Goal: Transaction & Acquisition: Purchase product/service

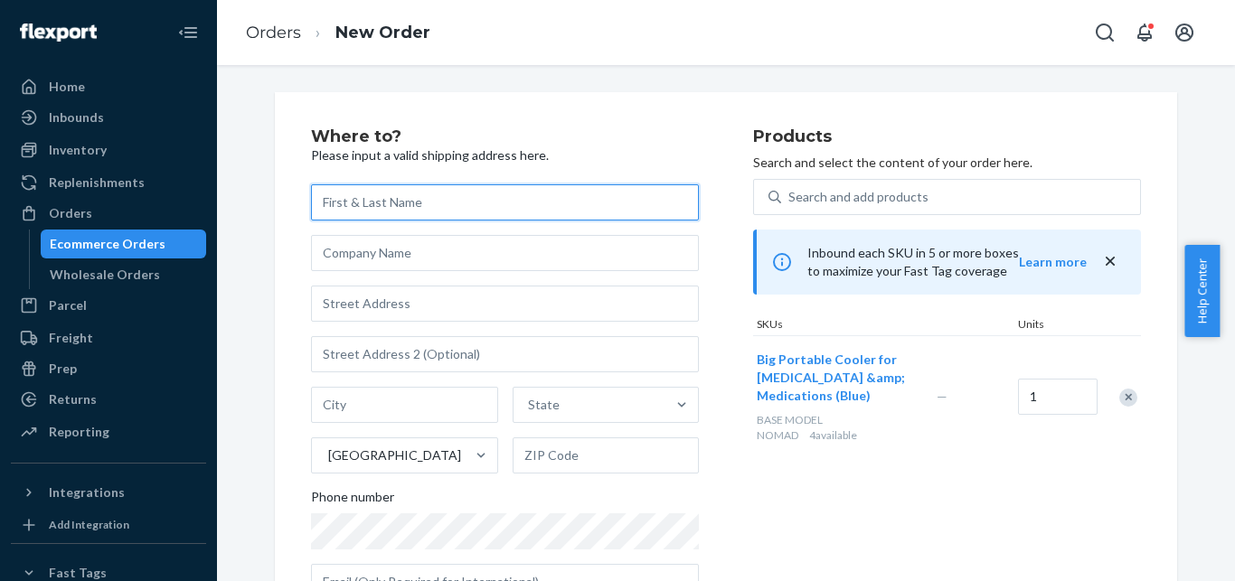
click at [417, 188] on input "text" at bounding box center [505, 202] width 388 height 36
paste input "[PERSON_NAME]"
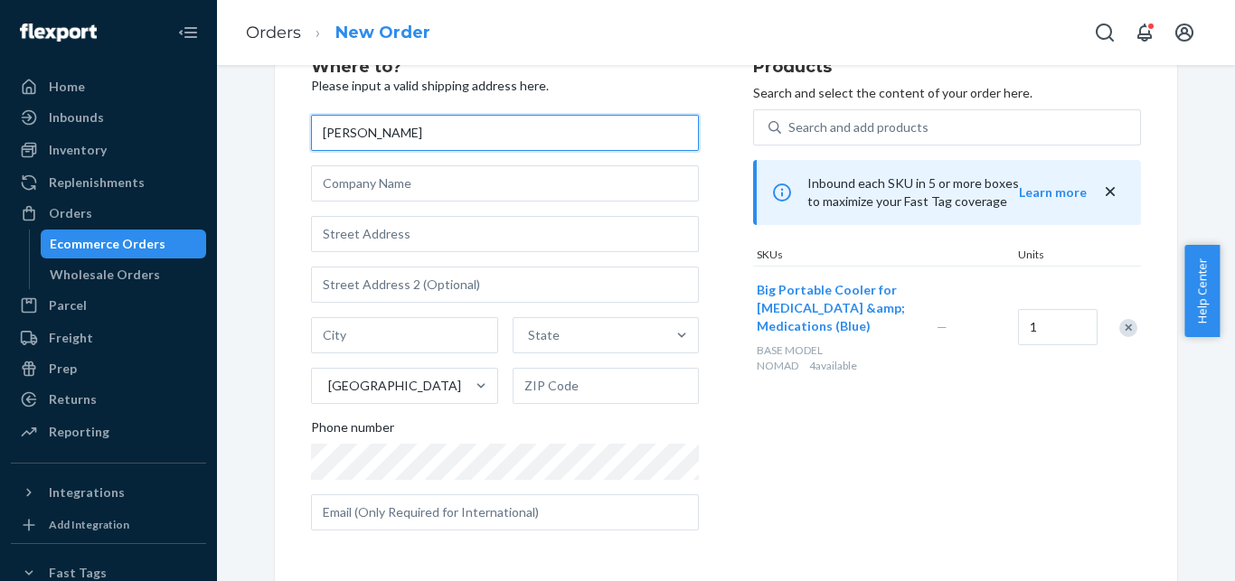
paste input "[PERSON_NAME]"
type input "[PERSON_NAME]"
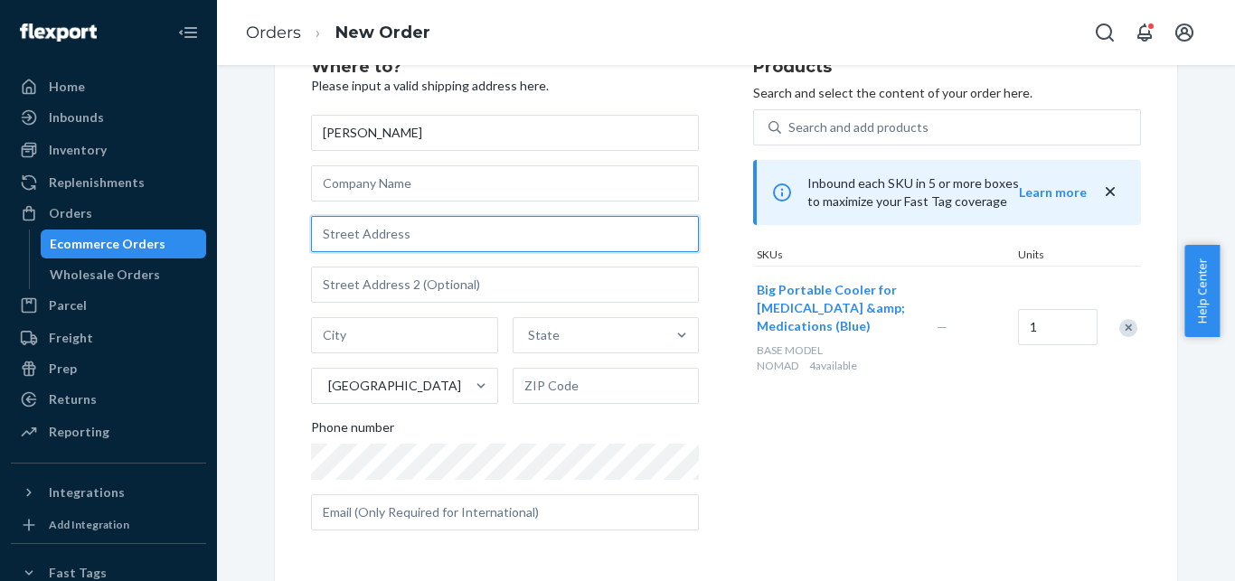
click at [402, 235] on input "text" at bounding box center [505, 234] width 388 height 36
paste input "[STREET_ADDRESS][PERSON_NAME]"
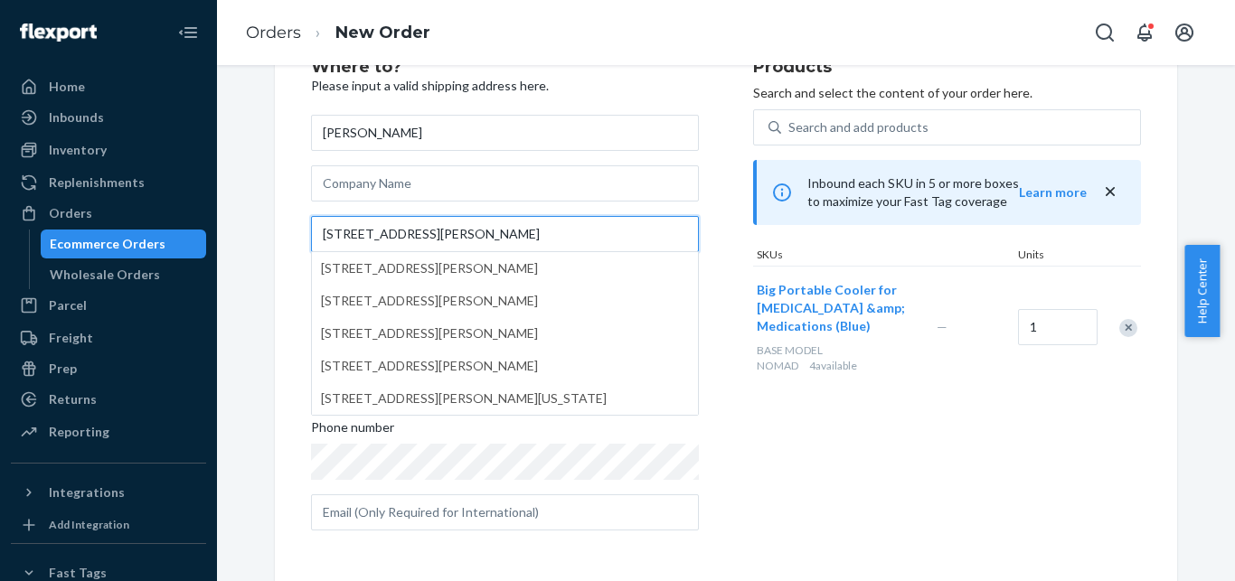
type input "[STREET_ADDRESS][PERSON_NAME]"
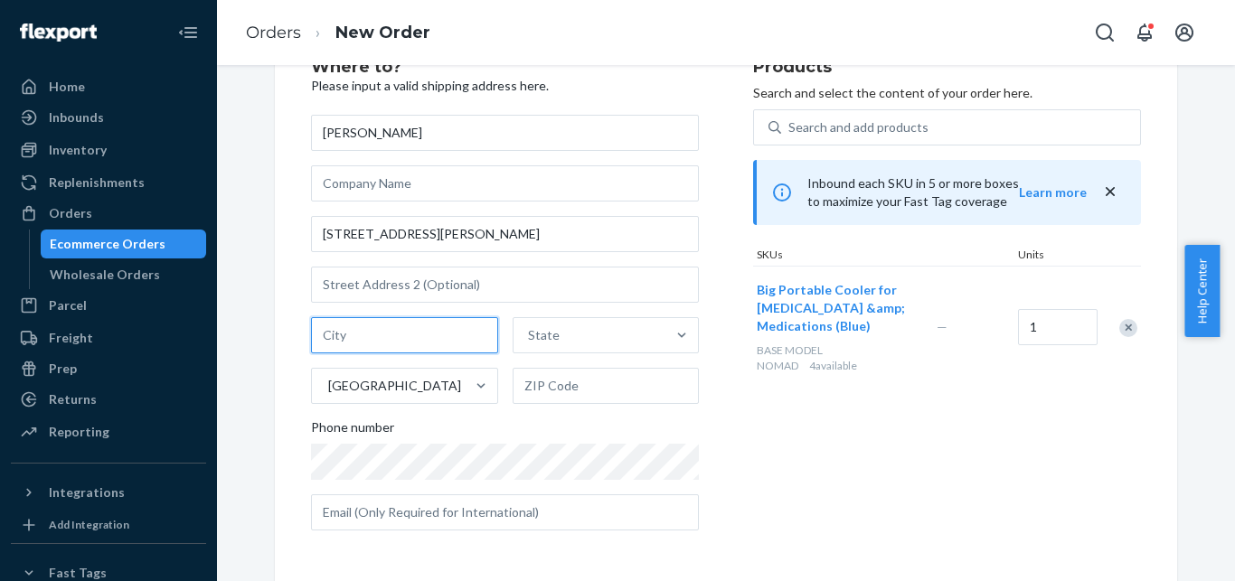
click at [399, 326] on input "text" at bounding box center [404, 335] width 187 height 36
paste input "Tulsa"
type input "Tulsa"
click at [519, 339] on div "State" at bounding box center [590, 335] width 153 height 36
click at [528, 339] on input "State" at bounding box center [529, 335] width 2 height 18
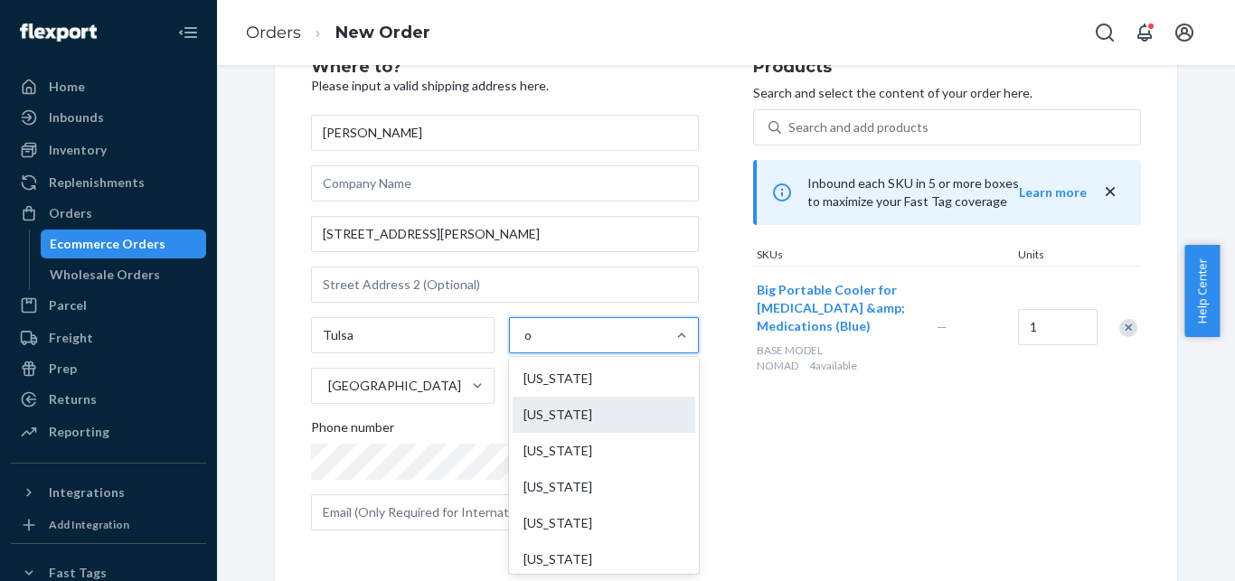
type input "ok"
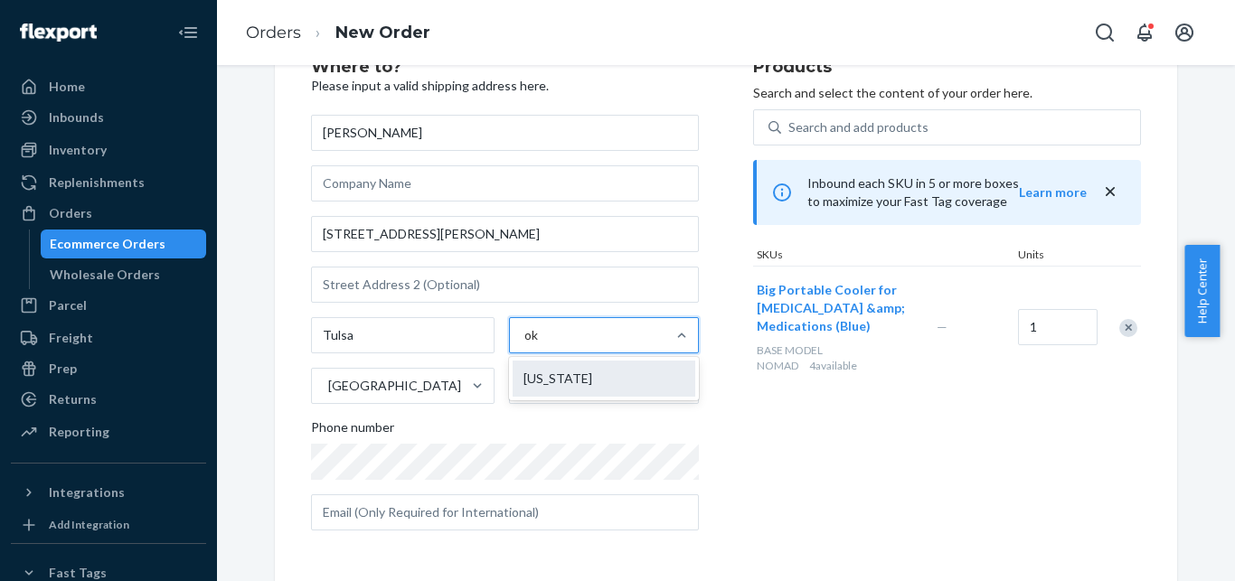
click at [569, 374] on div "[US_STATE]" at bounding box center [604, 379] width 183 height 36
click at [540, 345] on input "ok" at bounding box center [531, 335] width 15 height 18
click at [544, 392] on input "text" at bounding box center [606, 386] width 187 height 36
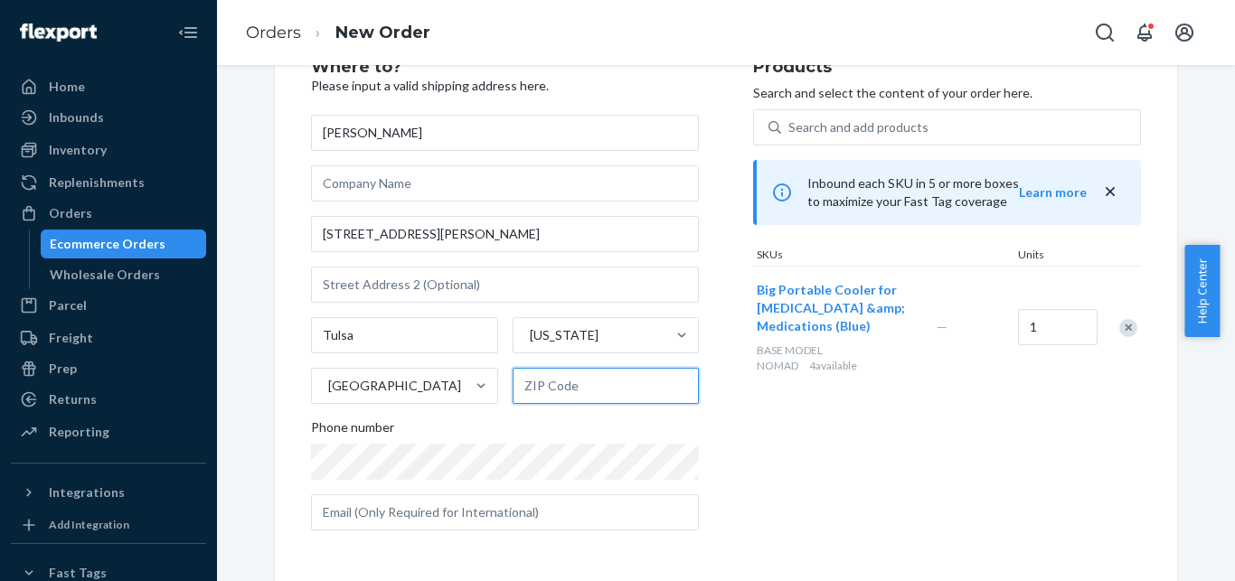
paste input "74137"
type input "74137"
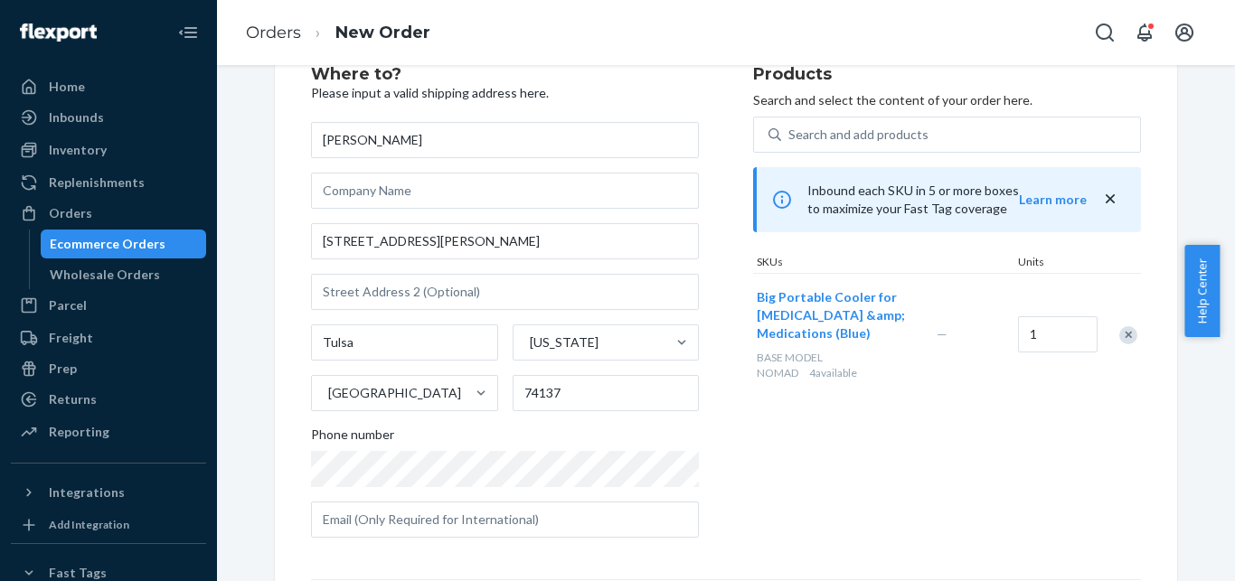
scroll to position [333, 0]
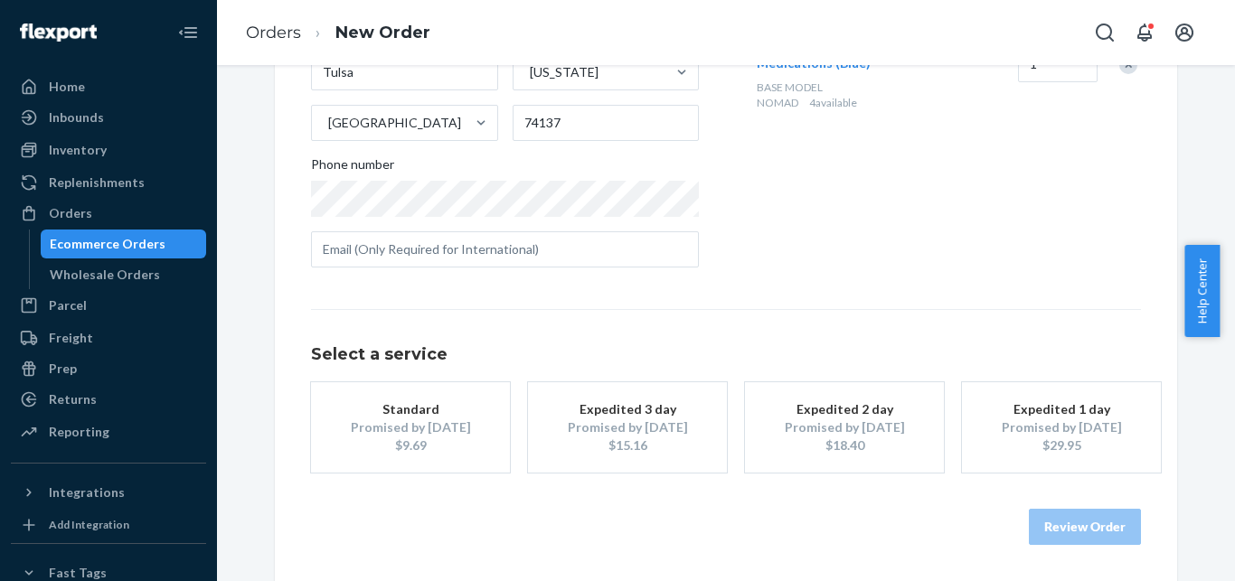
click at [600, 448] on div "$15.16" at bounding box center [627, 446] width 145 height 18
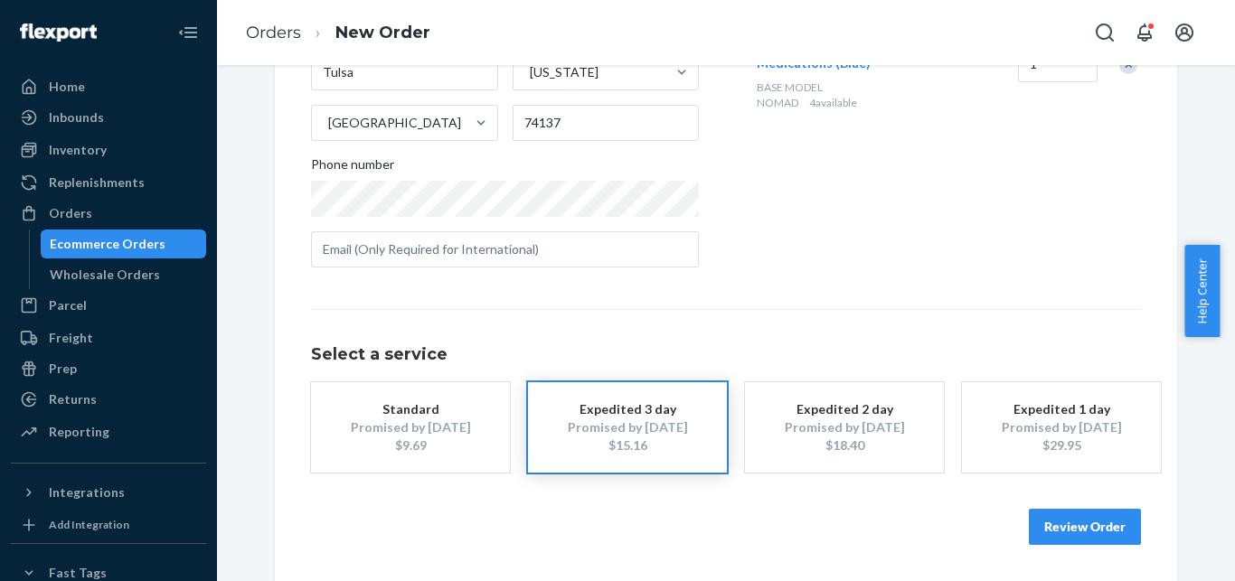
click at [1085, 517] on button "Review Order" at bounding box center [1085, 527] width 112 height 36
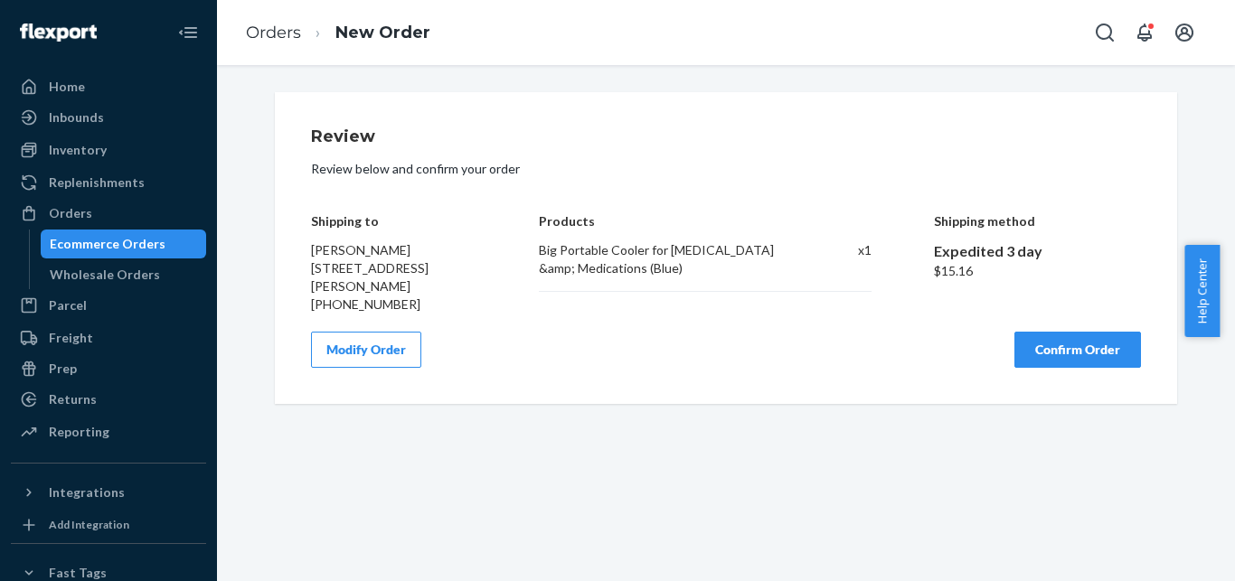
click at [1047, 356] on button "Confirm Order" at bounding box center [1078, 350] width 127 height 36
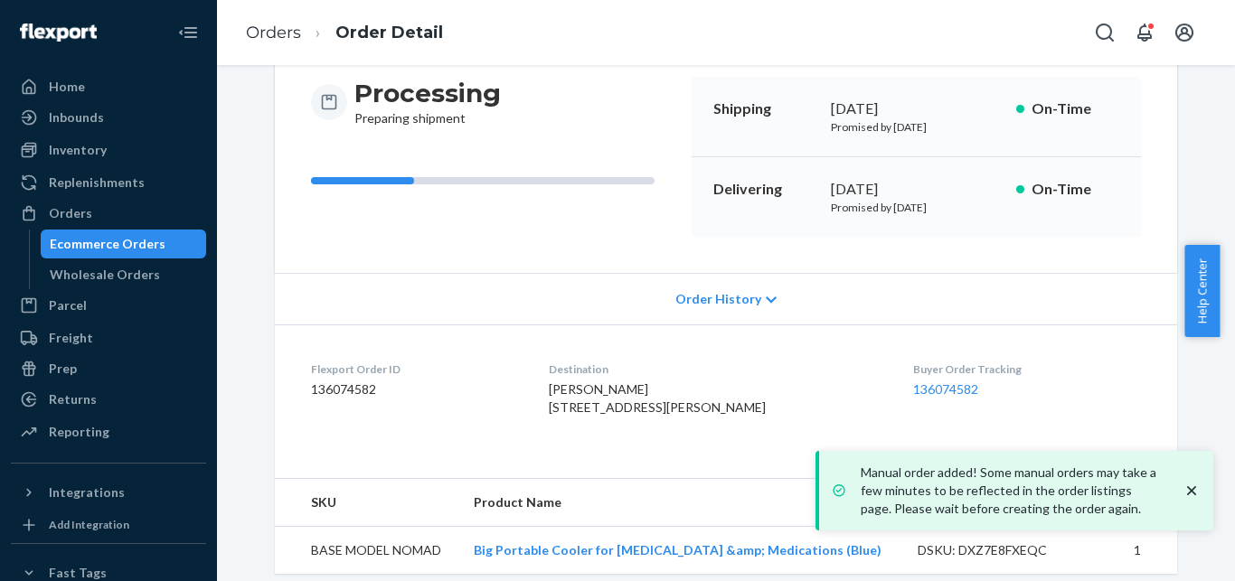
scroll to position [182, 0]
drag, startPoint x: 822, startPoint y: 207, endPoint x: 983, endPoint y: 222, distance: 161.7
click at [983, 222] on div "Delivering [DATE] Promised by [DATE] On-Time" at bounding box center [916, 196] width 449 height 80
copy p "Promised by [DATE]"
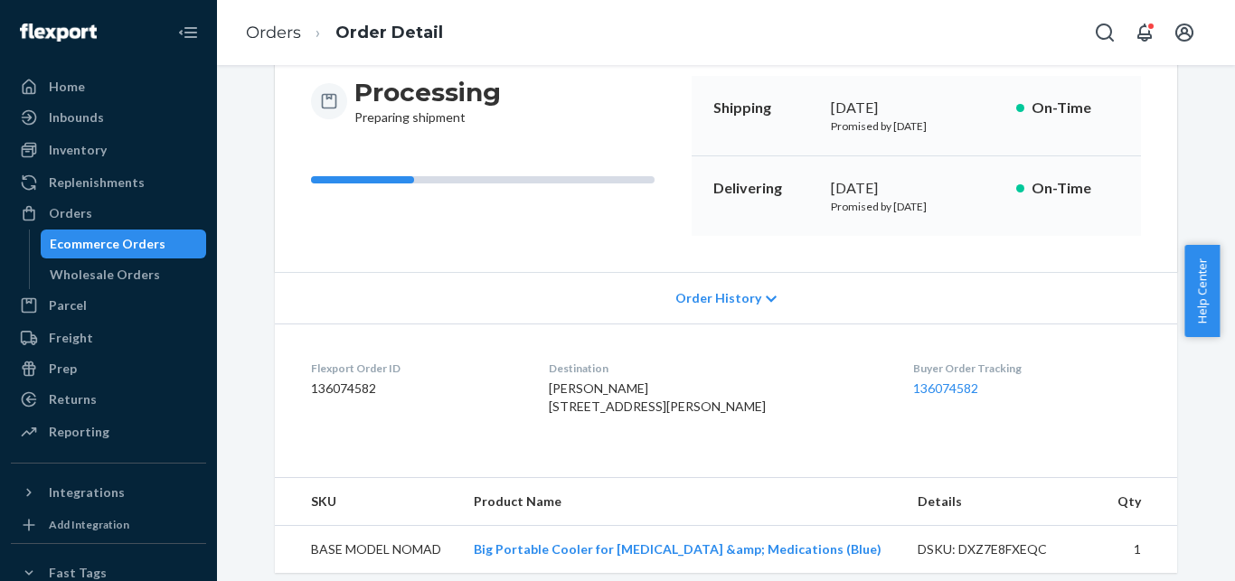
scroll to position [232, 0]
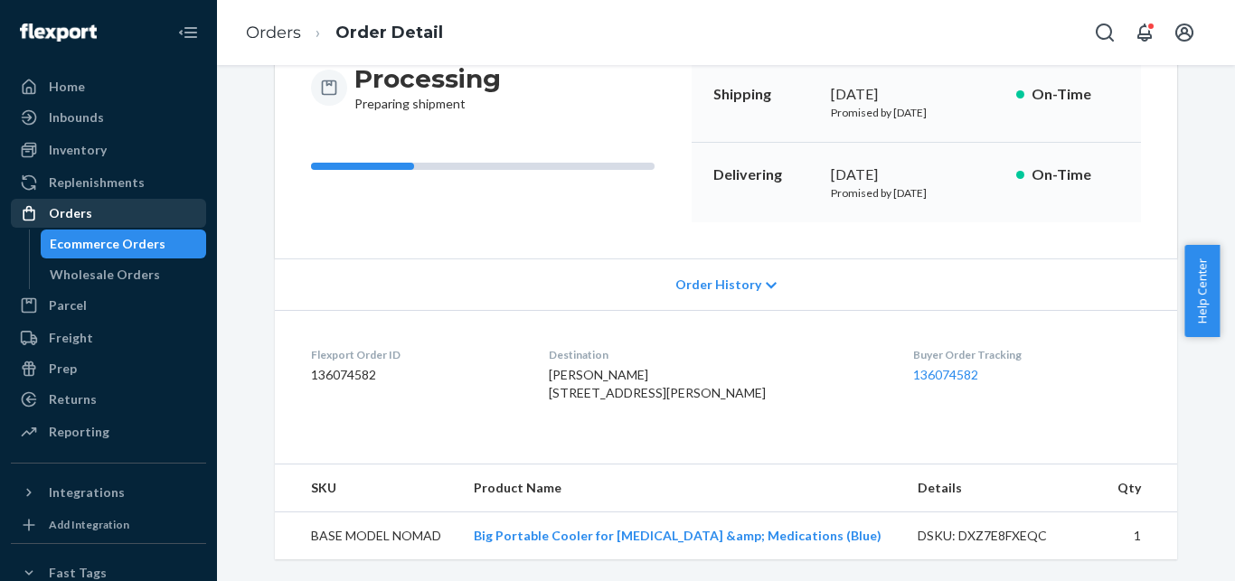
click at [119, 203] on div "Orders" at bounding box center [109, 213] width 192 height 25
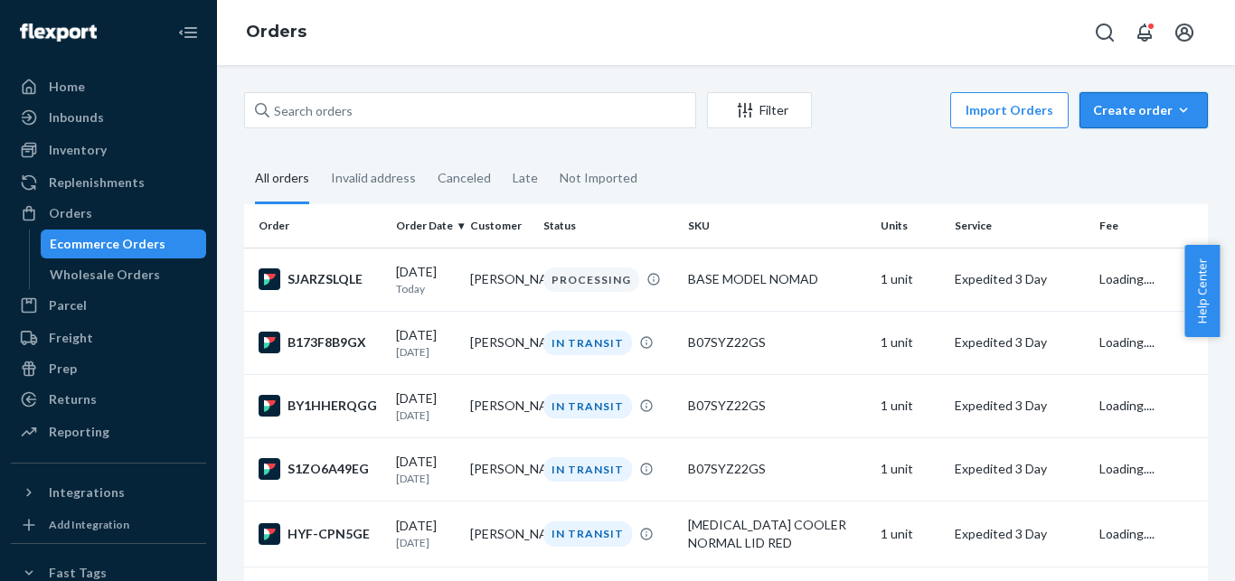
click at [1099, 118] on div "Create order" at bounding box center [1143, 110] width 101 height 18
click at [1101, 154] on span "Ecommerce order" at bounding box center [1155, 153] width 112 height 13
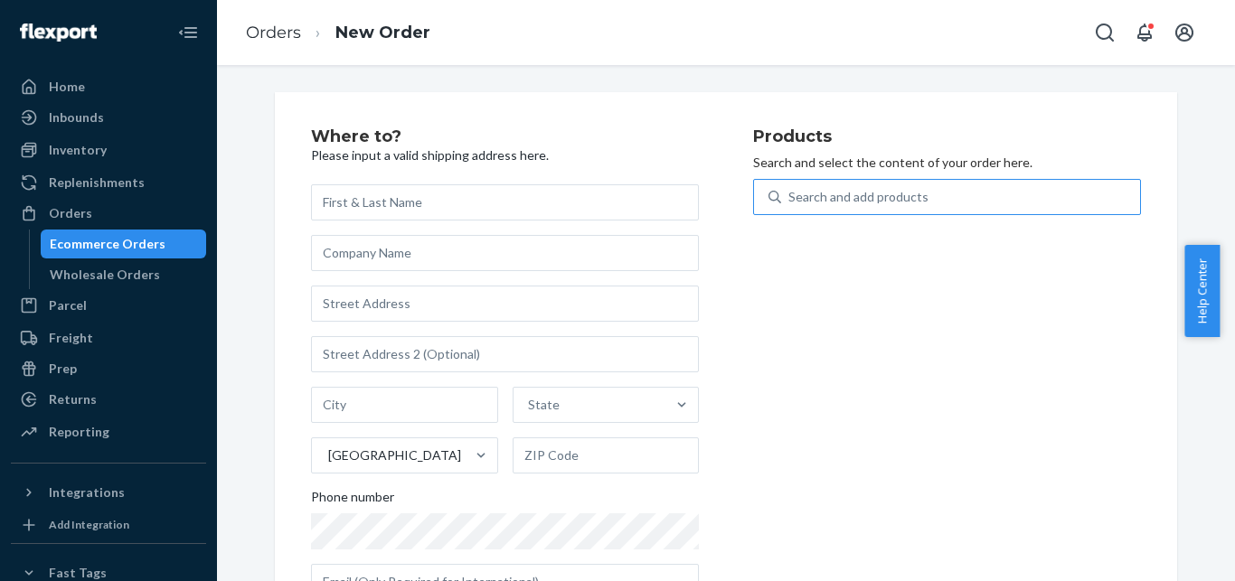
click at [976, 184] on div "Search and add products" at bounding box center [960, 197] width 359 height 33
click at [790, 188] on input "Search and add products" at bounding box center [790, 197] width 2 height 18
paste input "[MEDICAL_DATA] WITHOUT GEL"
type input "[MEDICAL_DATA] WITHOUT GEL"
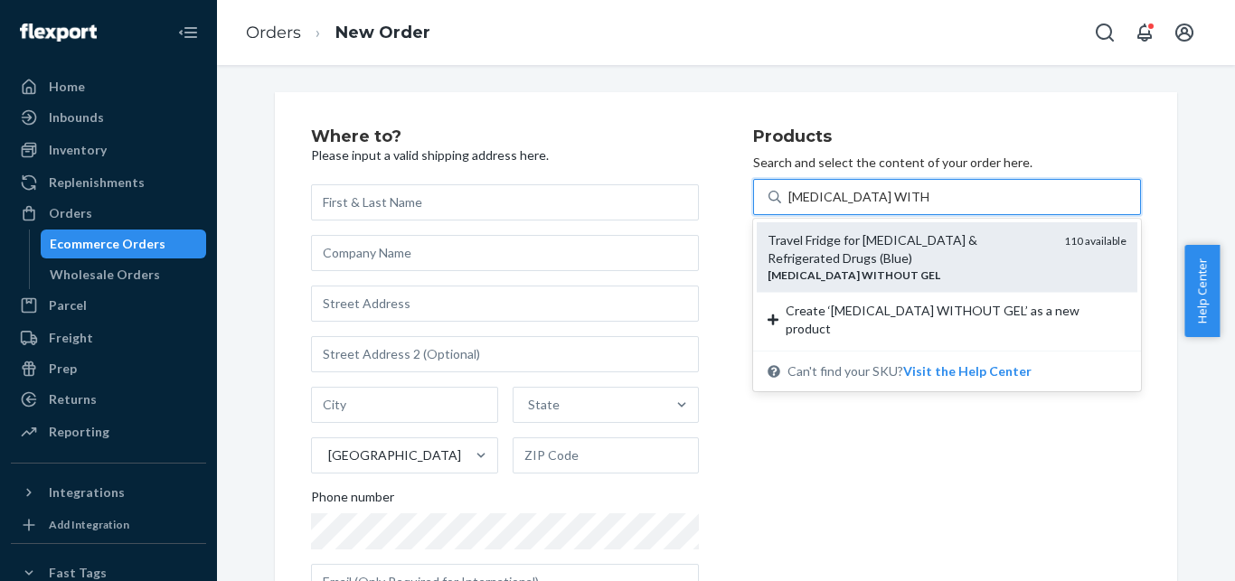
click at [885, 243] on div "Travel Fridge for [MEDICAL_DATA] & Refrigerated Drugs (Blue)" at bounding box center [909, 250] width 282 height 36
click at [885, 206] on input "[MEDICAL_DATA] WITHOUT GEL" at bounding box center [859, 197] width 140 height 18
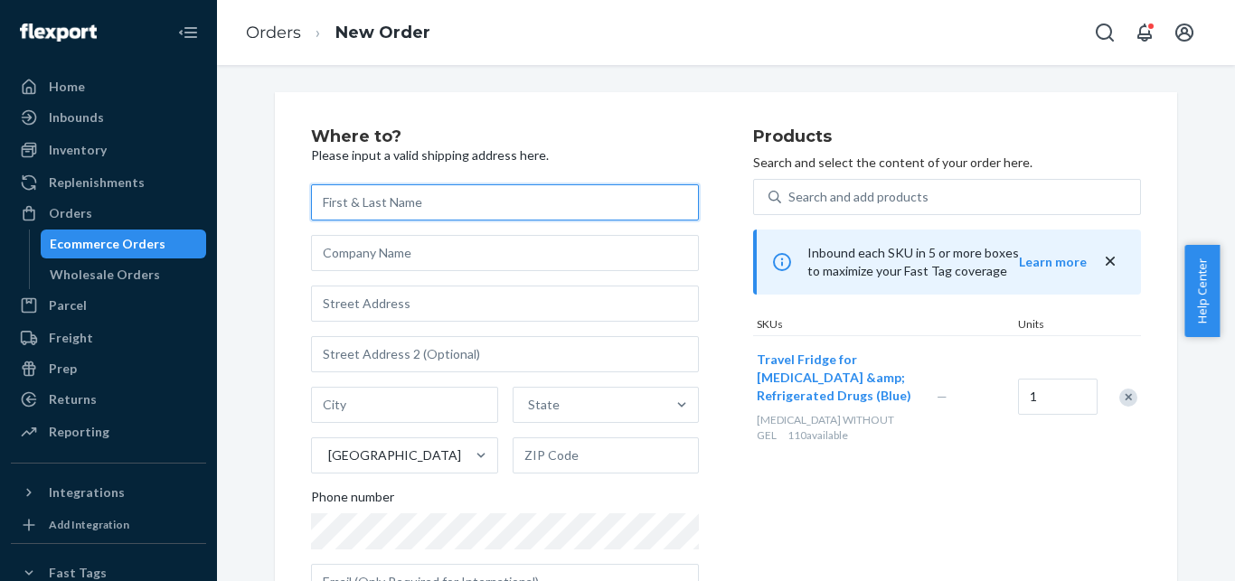
click at [444, 201] on input "text" at bounding box center [505, 202] width 388 height 36
paste input "[PERSON_NAME]"
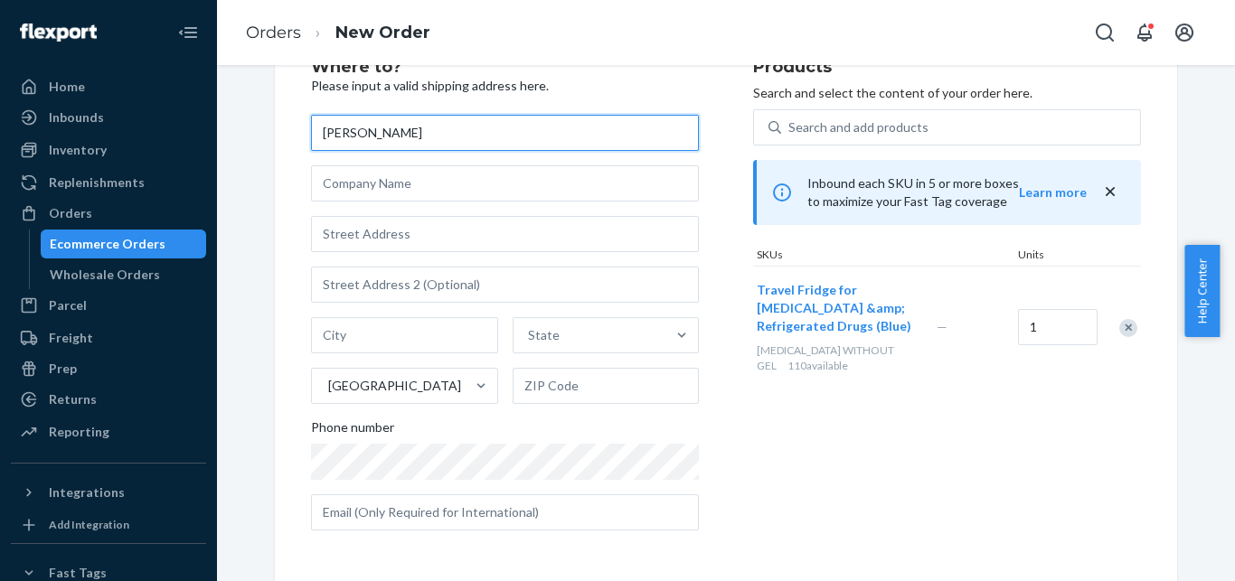
paste input "[PERSON_NAME]"
type input "[PERSON_NAME]"
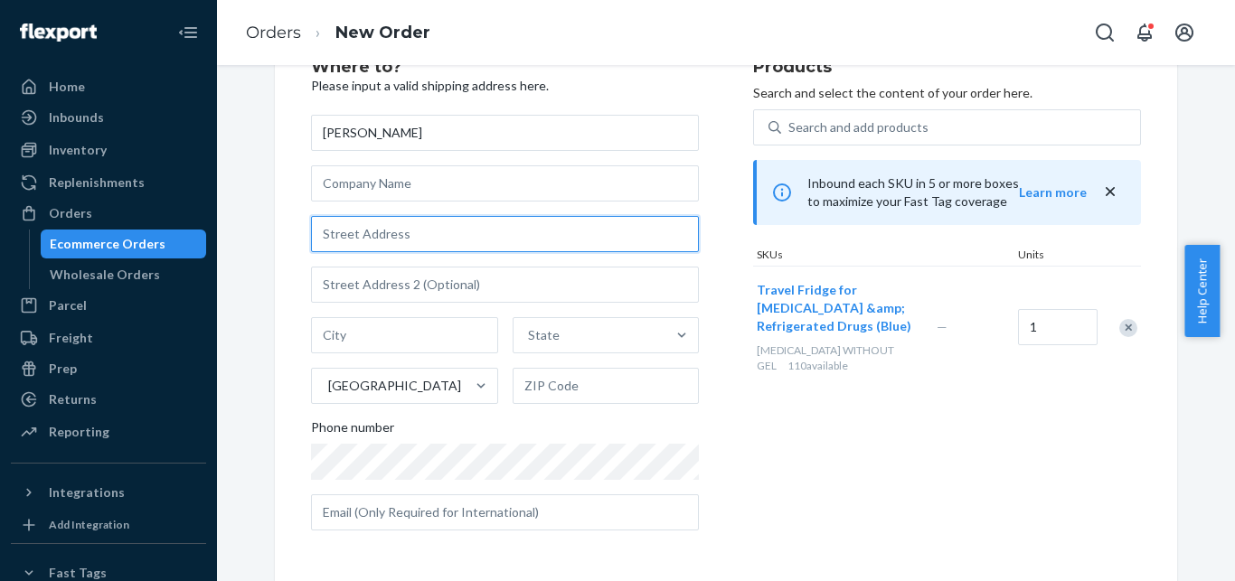
click at [418, 233] on input "text" at bounding box center [505, 234] width 388 height 36
paste input "1816 Interlachen Alcove"
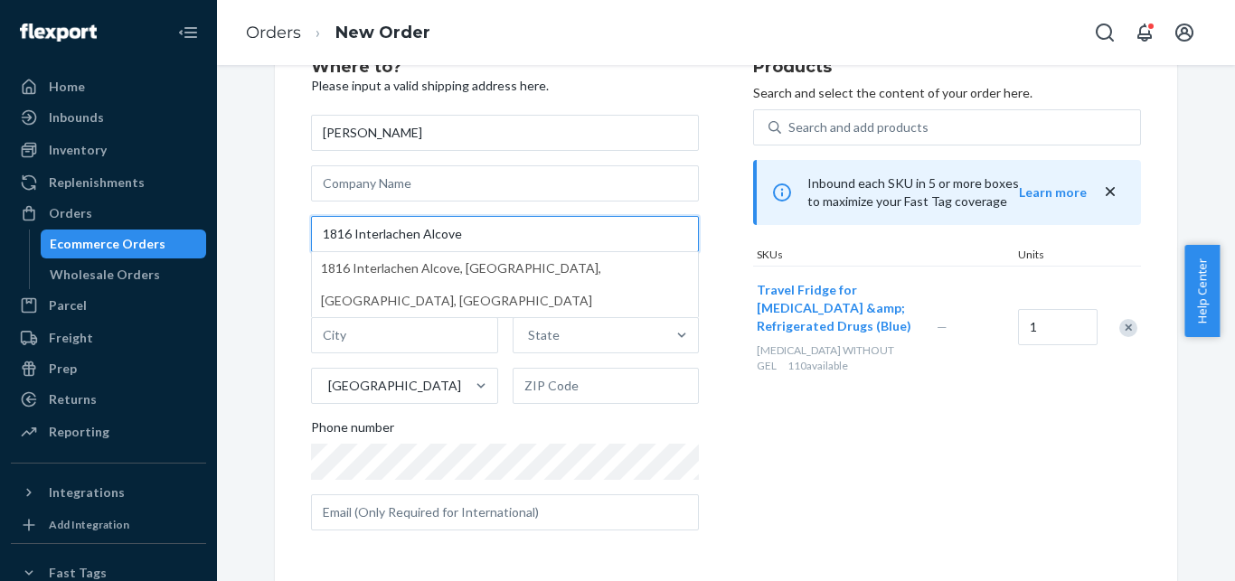
type input "1816 Interlachen Alcove"
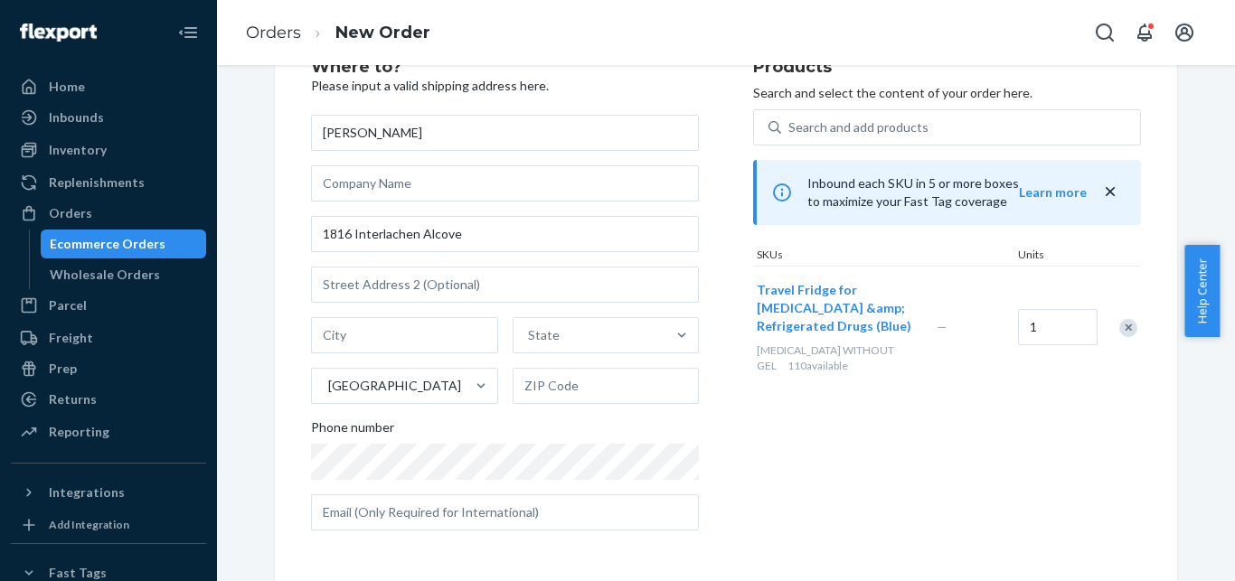
click at [455, 317] on div "[PERSON_NAME] 1816 Interlachen Alcove State [GEOGRAPHIC_DATA] Phone number" at bounding box center [505, 323] width 388 height 416
click at [455, 326] on input "text" at bounding box center [404, 335] width 187 height 36
paste input "Woodbury"
type input "Woodbury"
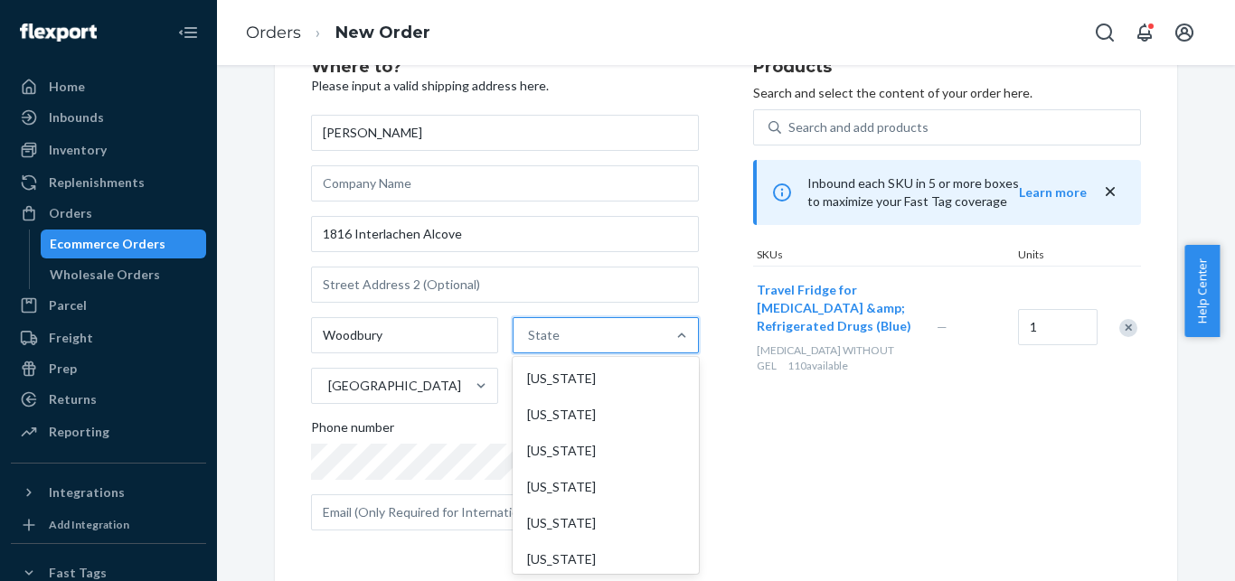
click at [528, 329] on div "State" at bounding box center [544, 335] width 32 height 18
click at [528, 329] on input "option [US_STATE] focused, 1 of 59. 59 results available. Use Up and Down to ch…" at bounding box center [529, 335] width 2 height 18
type input "mi"
click at [537, 420] on div "[US_STATE]" at bounding box center [604, 415] width 183 height 36
click at [537, 345] on input "mi" at bounding box center [531, 335] width 15 height 18
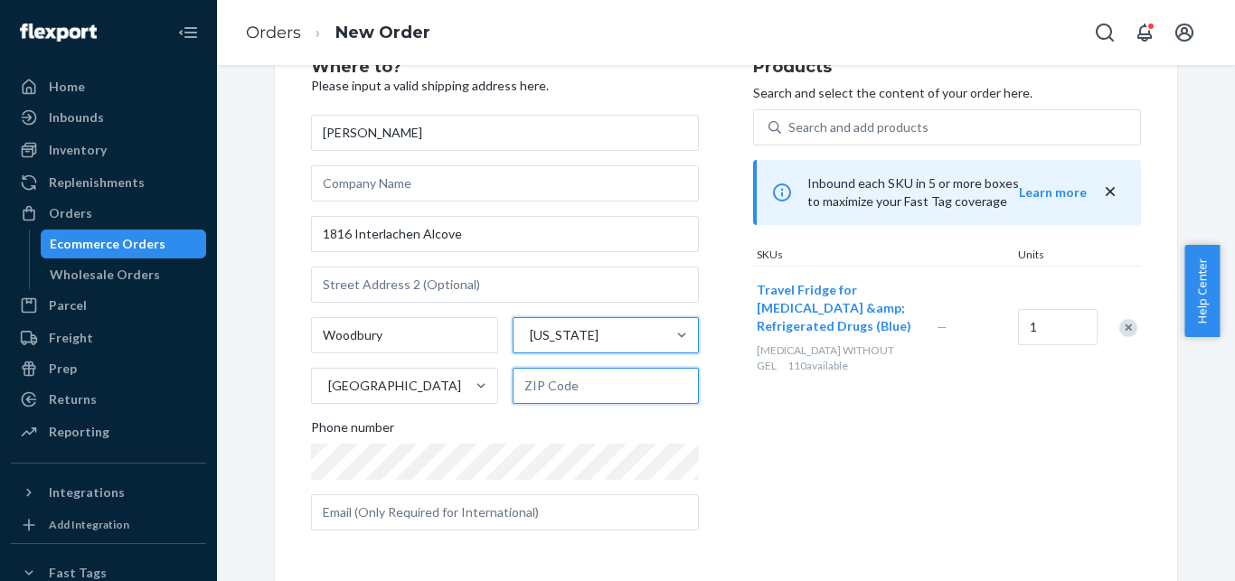
click at [580, 388] on input "text" at bounding box center [606, 386] width 187 height 36
paste input "55125"
type input "55125"
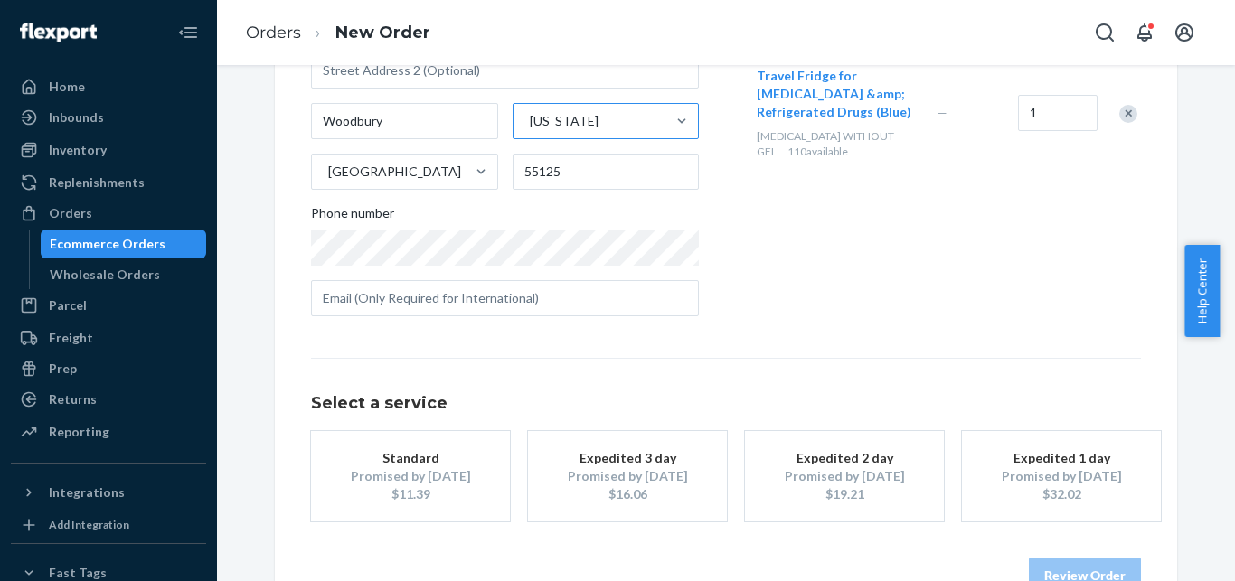
scroll to position [333, 0]
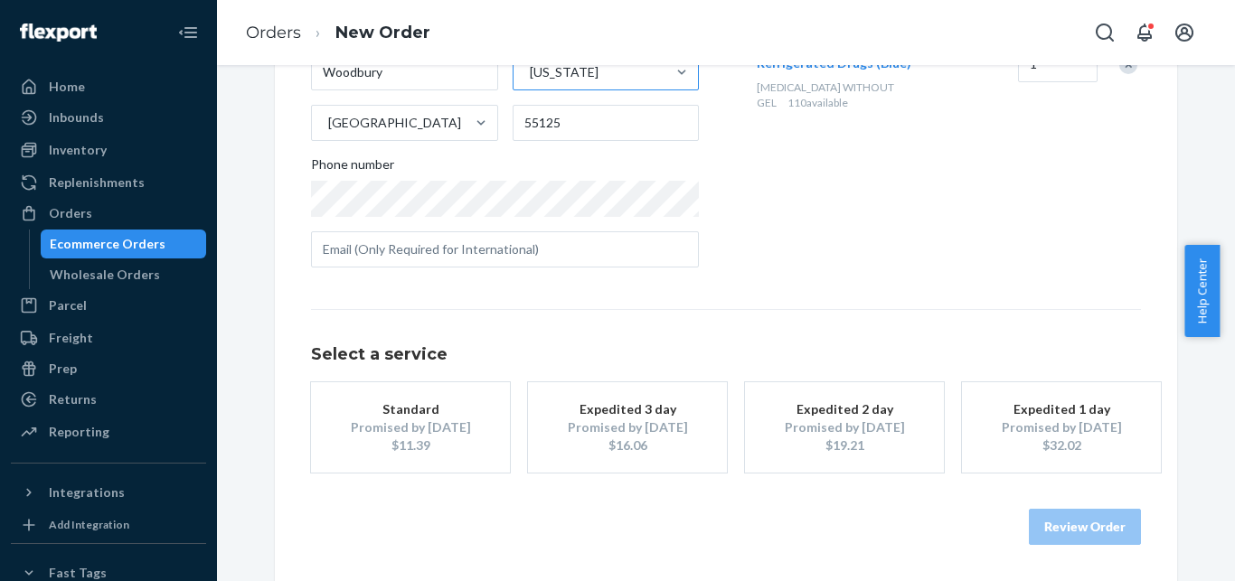
click at [583, 409] on div "Expedited 3 day" at bounding box center [627, 410] width 145 height 18
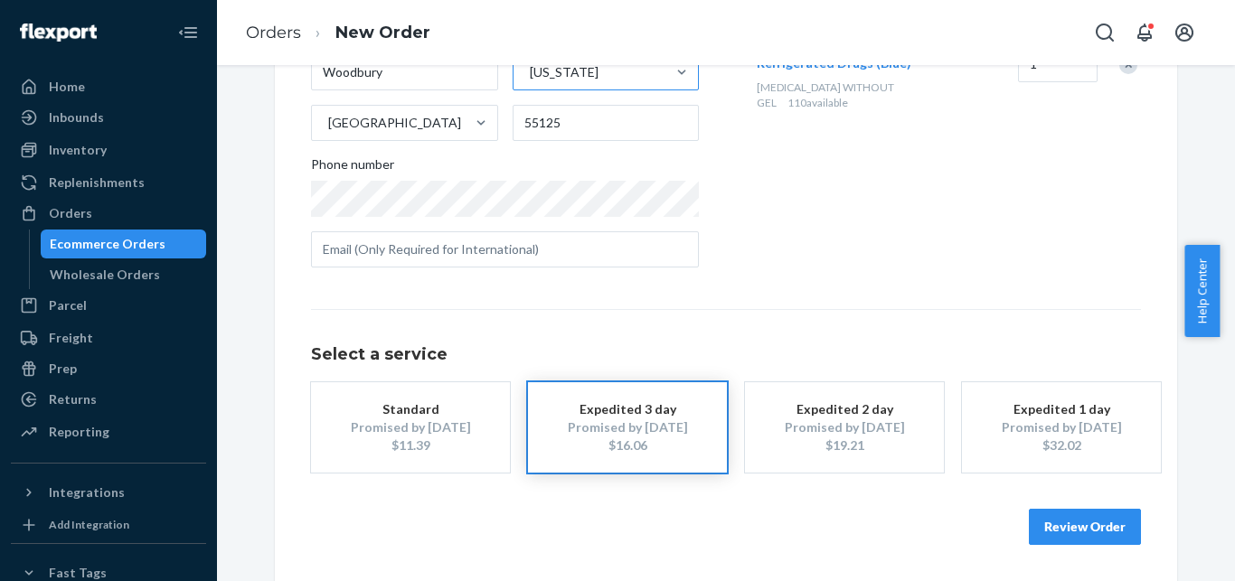
click at [1036, 517] on button "Review Order" at bounding box center [1085, 527] width 112 height 36
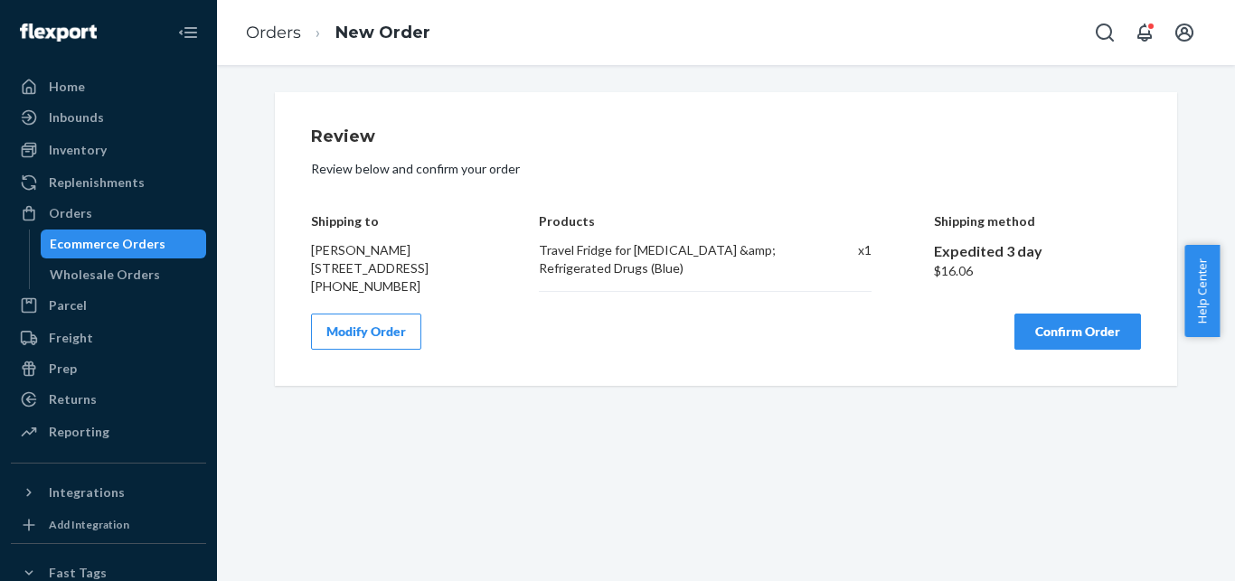
scroll to position [0, 0]
click at [1055, 350] on button "Confirm Order" at bounding box center [1078, 332] width 127 height 36
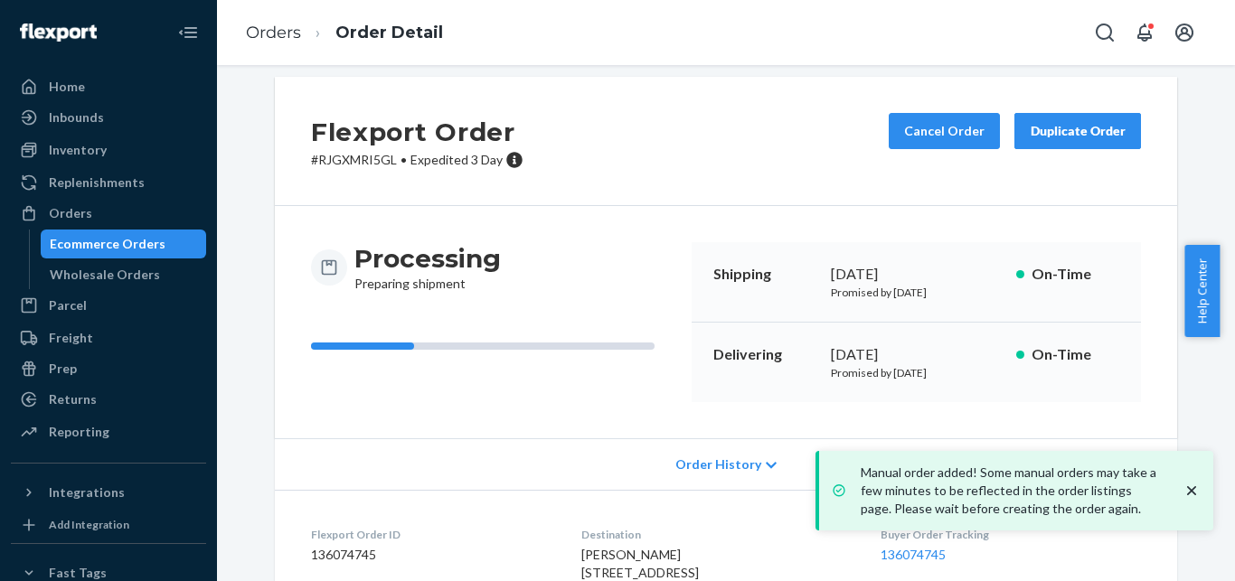
scroll to position [197, 0]
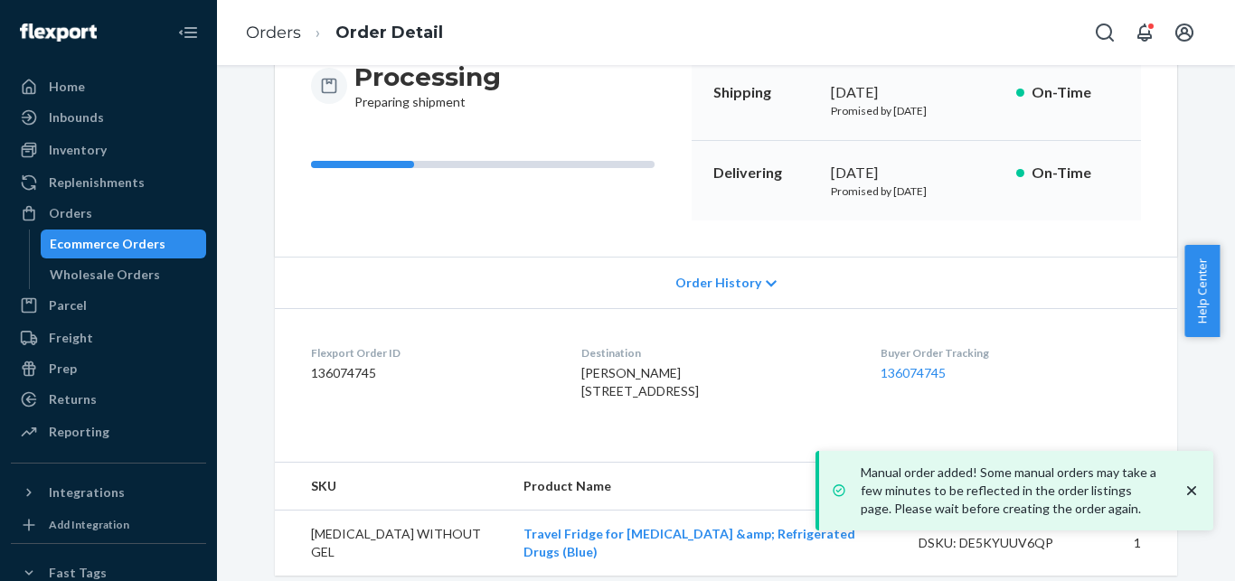
drag, startPoint x: 821, startPoint y: 193, endPoint x: 976, endPoint y: 206, distance: 155.2
click at [976, 206] on div "Delivering [DATE] Promised by [DATE] On-Time" at bounding box center [916, 181] width 449 height 80
copy p "Promised by [DATE]"
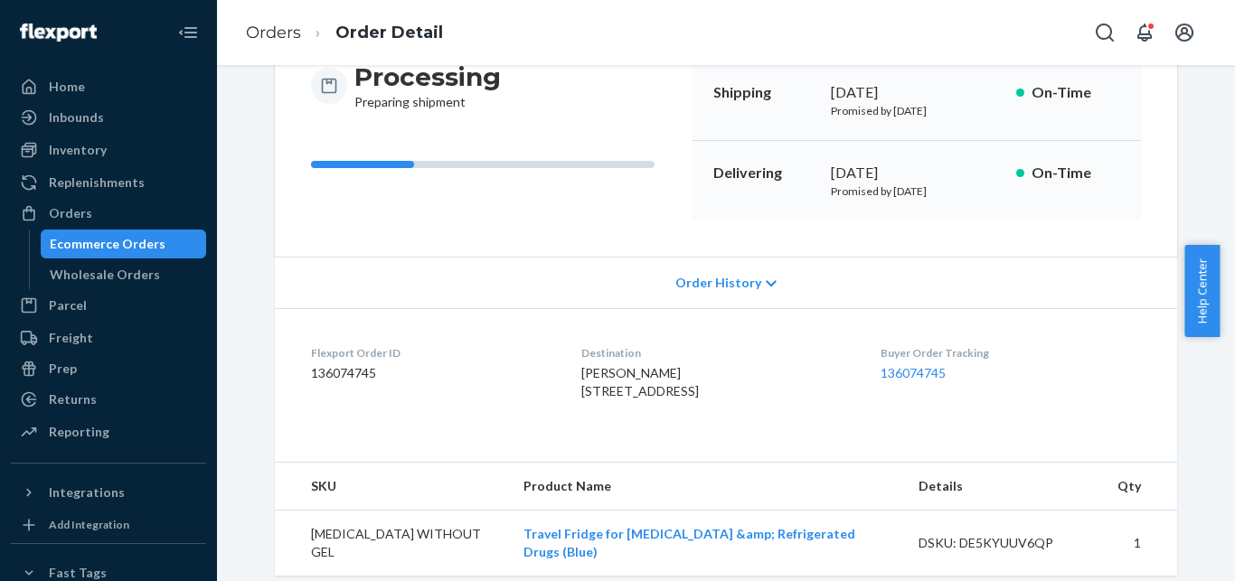
scroll to position [225, 0]
